Goal: Task Accomplishment & Management: Manage account settings

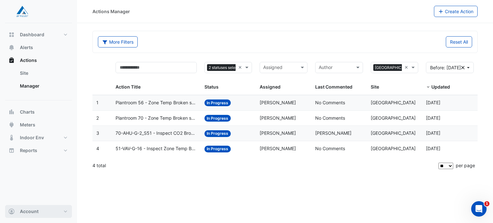
click at [59, 214] on button "Account" at bounding box center [38, 211] width 67 height 13
click at [144, 187] on div "Actions Manager Create Action More Filters Reset All 2 statuses selected × Assi…" at bounding box center [285, 111] width 416 height 223
click at [63, 36] on button "Dashboard" at bounding box center [38, 34] width 67 height 13
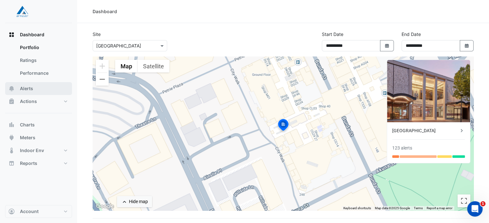
click at [32, 88] on span "Alerts" at bounding box center [26, 88] width 13 height 6
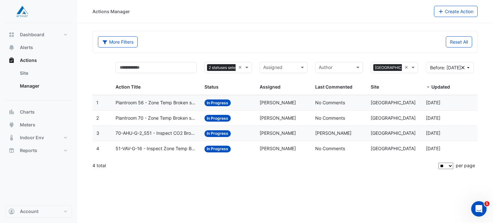
click at [158, 133] on span "70-AHU-G-2_S51 - Inspect CO2 Broken Sensor" at bounding box center [156, 133] width 81 height 7
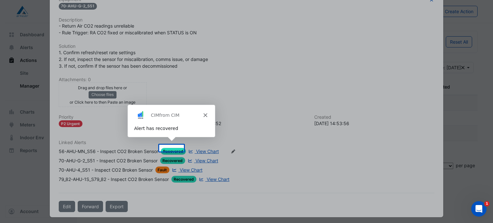
scroll to position [128, 0]
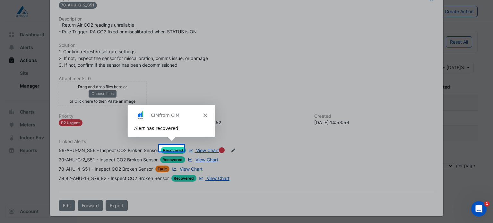
click at [205, 115] on polygon "Close" at bounding box center [205, 115] width 4 height 4
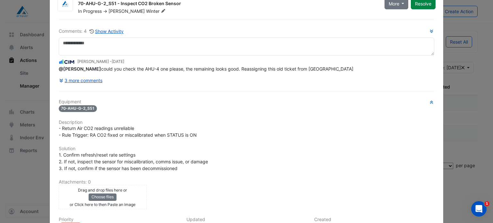
scroll to position [0, 0]
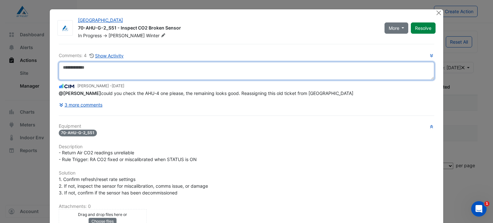
click at [144, 71] on textarea at bounding box center [247, 71] width 376 height 18
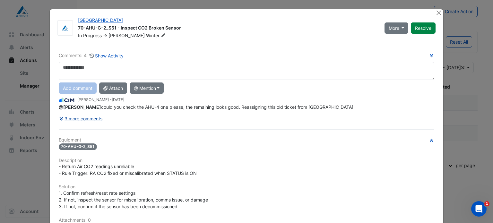
click at [68, 121] on button "3 more comments" at bounding box center [81, 118] width 44 height 11
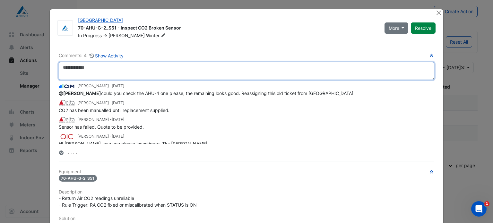
click at [167, 74] on textarea at bounding box center [247, 71] width 376 height 18
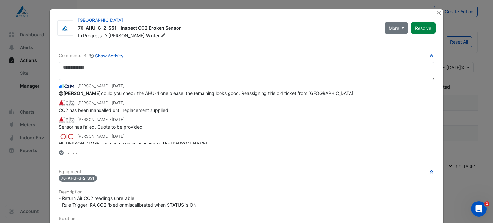
drag, startPoint x: 155, startPoint y: 153, endPoint x: 129, endPoint y: 158, distance: 26.7
click at [129, 158] on div "Comments: 4 Show Activity [PERSON_NAME] - [DATE] @[PERSON_NAME] could you check…" at bounding box center [247, 214] width 384 height 341
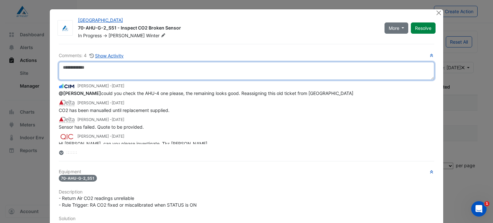
click at [223, 73] on textarea at bounding box center [247, 71] width 376 height 18
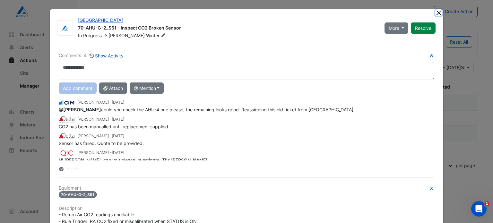
click at [437, 13] on button "Close" at bounding box center [439, 12] width 7 height 7
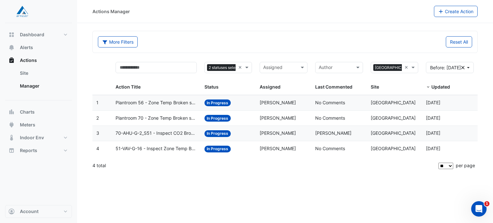
click at [160, 149] on span "51-VAV-G-16 - Inspect Zone Temp Broken Sensor" at bounding box center [156, 148] width 81 height 7
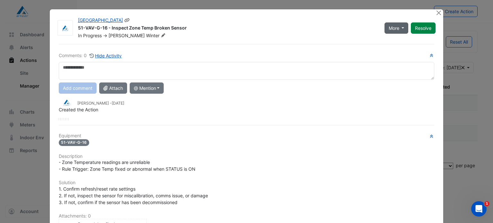
click at [389, 29] on span "More" at bounding box center [394, 28] width 11 height 7
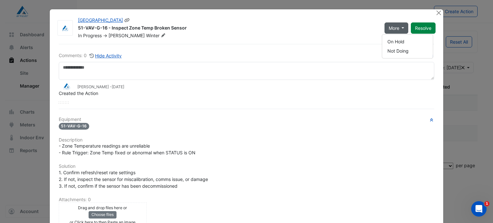
click at [352, 32] on div "51-VAV-G-16 - Inspect Zone Temp Broken Sensor" at bounding box center [227, 29] width 299 height 8
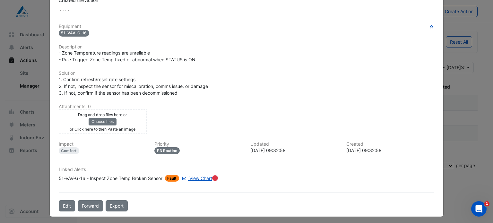
click at [192, 178] on span "View Chart" at bounding box center [201, 178] width 23 height 5
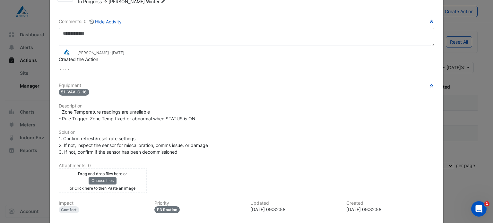
scroll to position [0, 0]
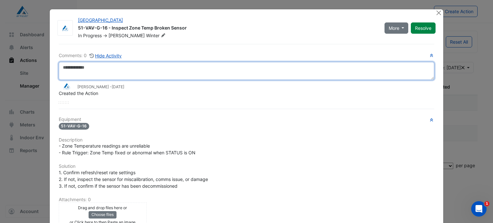
click at [161, 73] on textarea at bounding box center [247, 71] width 376 height 18
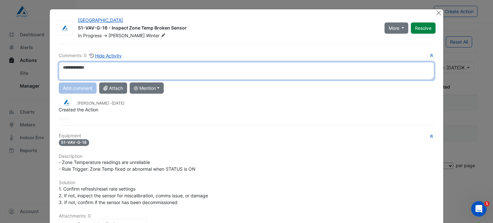
click at [115, 66] on textarea at bounding box center [247, 71] width 376 height 18
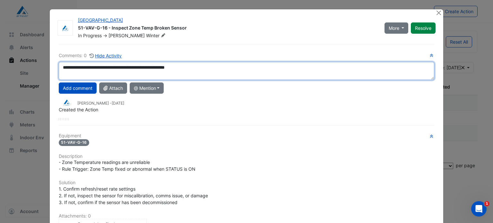
type textarea "**********"
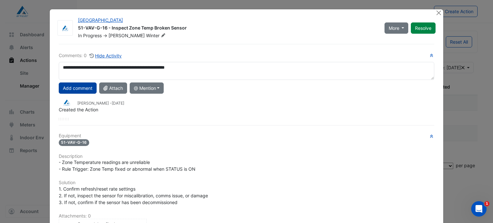
click at [81, 88] on button "Add comment" at bounding box center [78, 88] width 38 height 11
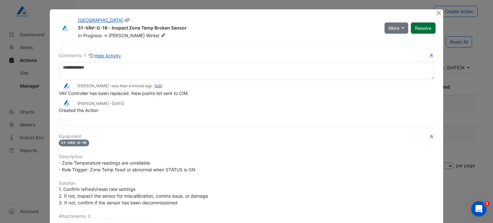
click at [419, 32] on button "Resolve" at bounding box center [423, 27] width 25 height 11
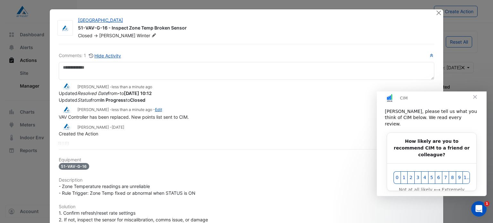
click at [354, 130] on div "Created the Action" at bounding box center [247, 133] width 376 height 7
click at [436, 13] on button "Close" at bounding box center [439, 12] width 7 height 7
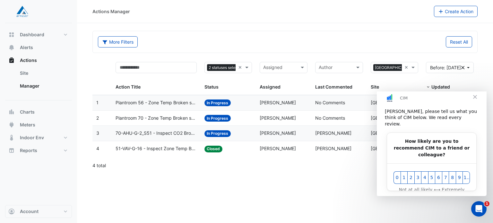
click at [143, 132] on span "70-AHU-G-2_S51 - Inspect CO2 Broken Sensor" at bounding box center [156, 133] width 81 height 7
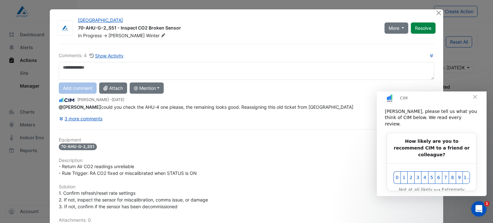
click at [136, 73] on textarea at bounding box center [247, 71] width 376 height 18
type textarea "**********"
click at [80, 86] on button "Add comment" at bounding box center [78, 88] width 38 height 11
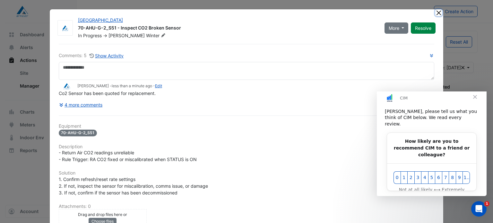
click at [438, 13] on button "Close" at bounding box center [439, 12] width 7 height 7
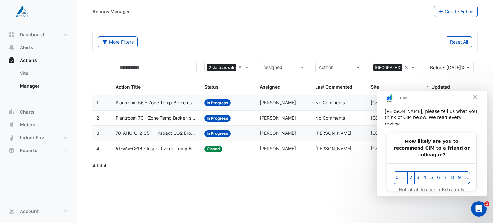
click at [225, 192] on div "Actions Manager Create Action More Filters Reset All 2 statuses selected × Assi…" at bounding box center [285, 111] width 416 height 223
click at [145, 122] on datatable-body-cell "Action Title: Plantroom 70 - Zone Temp Broken sensors" at bounding box center [156, 118] width 89 height 15
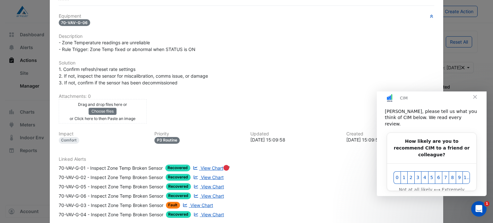
scroll to position [168, 0]
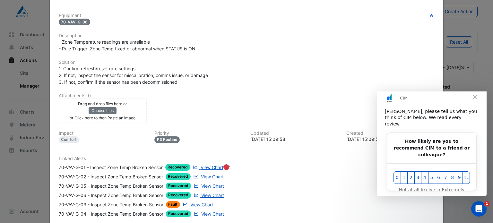
click at [214, 165] on span "View Chart" at bounding box center [212, 167] width 23 height 5
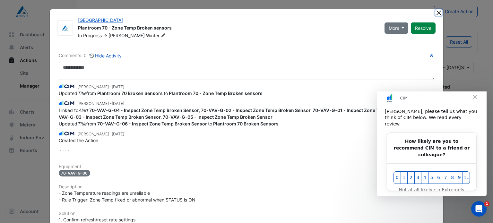
click at [436, 12] on button "Close" at bounding box center [439, 12] width 7 height 7
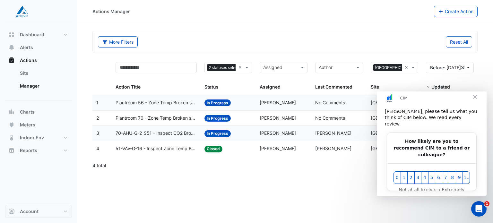
click at [262, 40] on div "More Filters" at bounding box center [189, 41] width 191 height 11
click at [164, 103] on span "Plantroom 56 - Zone Temp Broken sensors" at bounding box center [156, 102] width 81 height 7
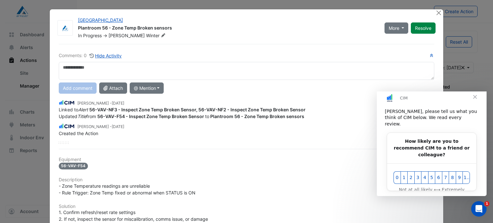
click at [409, 101] on div "CIM" at bounding box center [435, 98] width 70 height 5
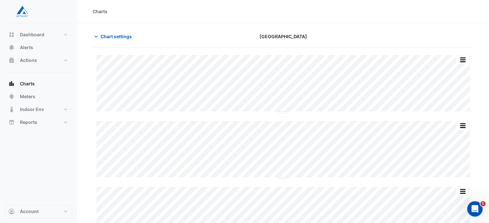
type input "**********"
click at [108, 38] on span "Chart settings" at bounding box center [116, 36] width 31 height 7
